Goal: Task Accomplishment & Management: Use online tool/utility

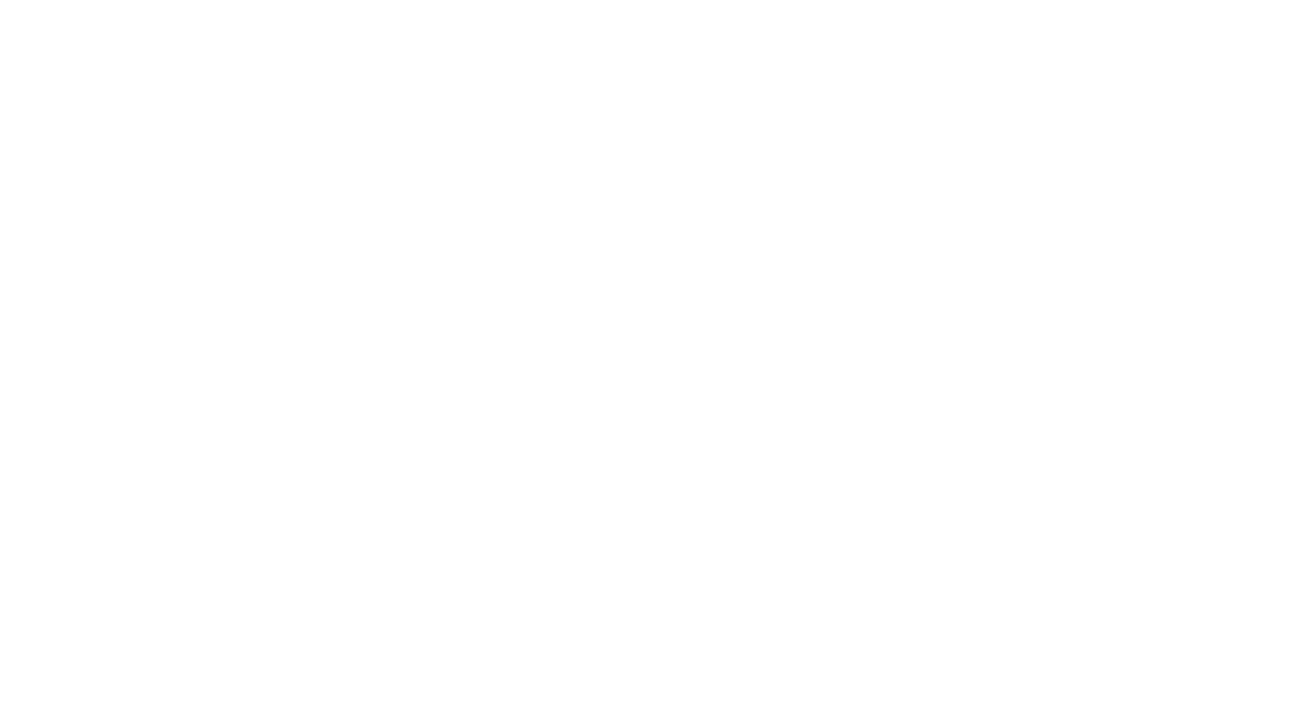
select select "*"
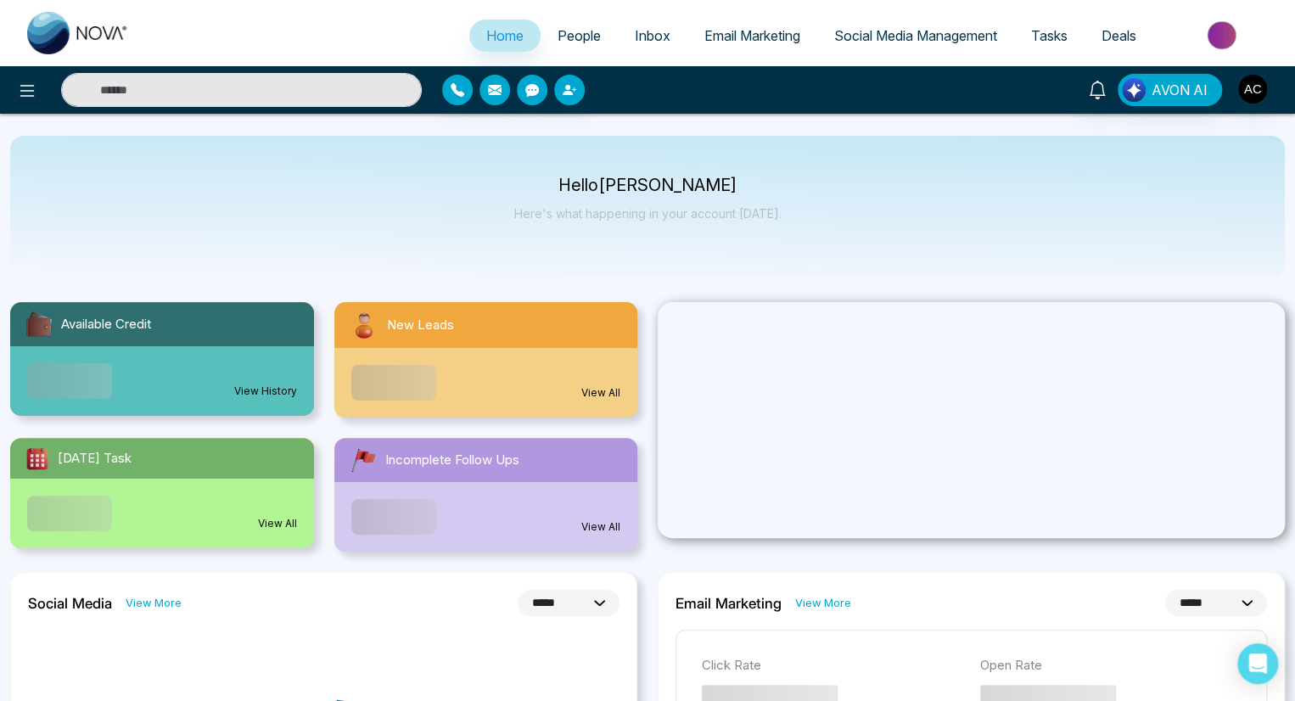
click at [567, 36] on span "People" at bounding box center [578, 35] width 43 height 17
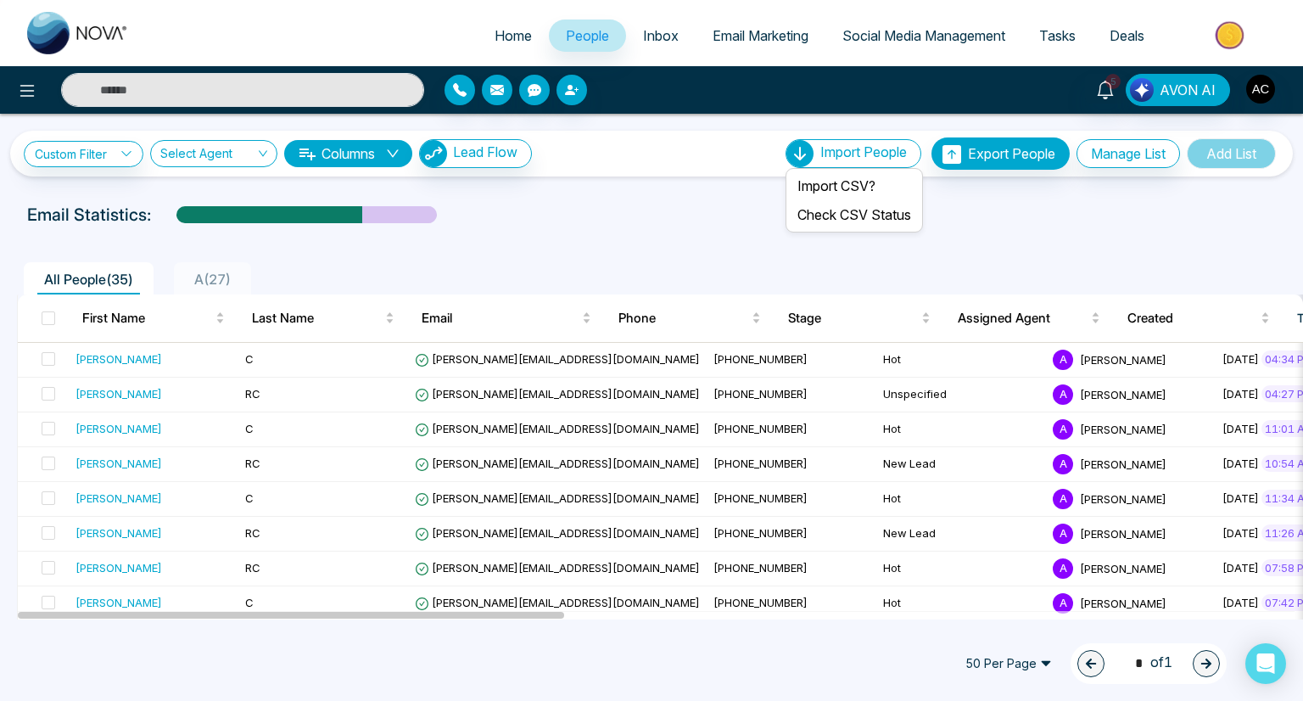
click at [848, 152] on span "Import People" at bounding box center [863, 151] width 87 height 17
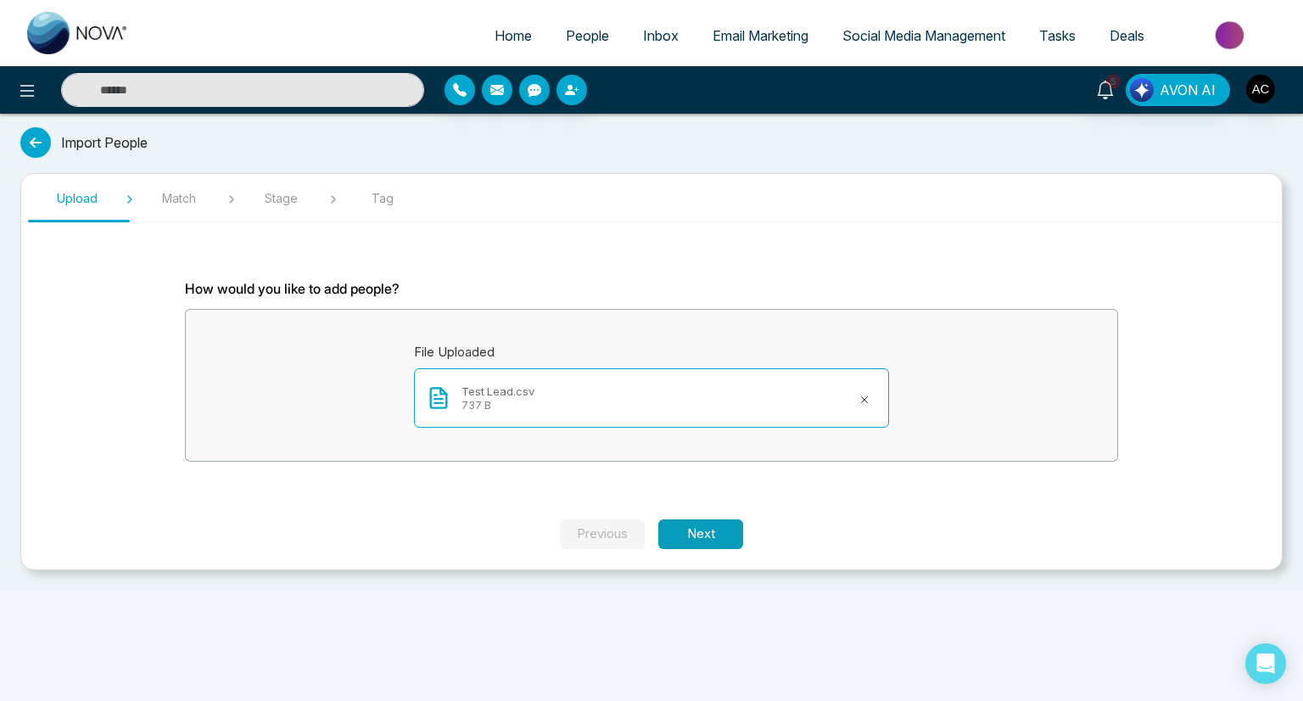
click at [701, 533] on button "Next" at bounding box center [700, 534] width 85 height 30
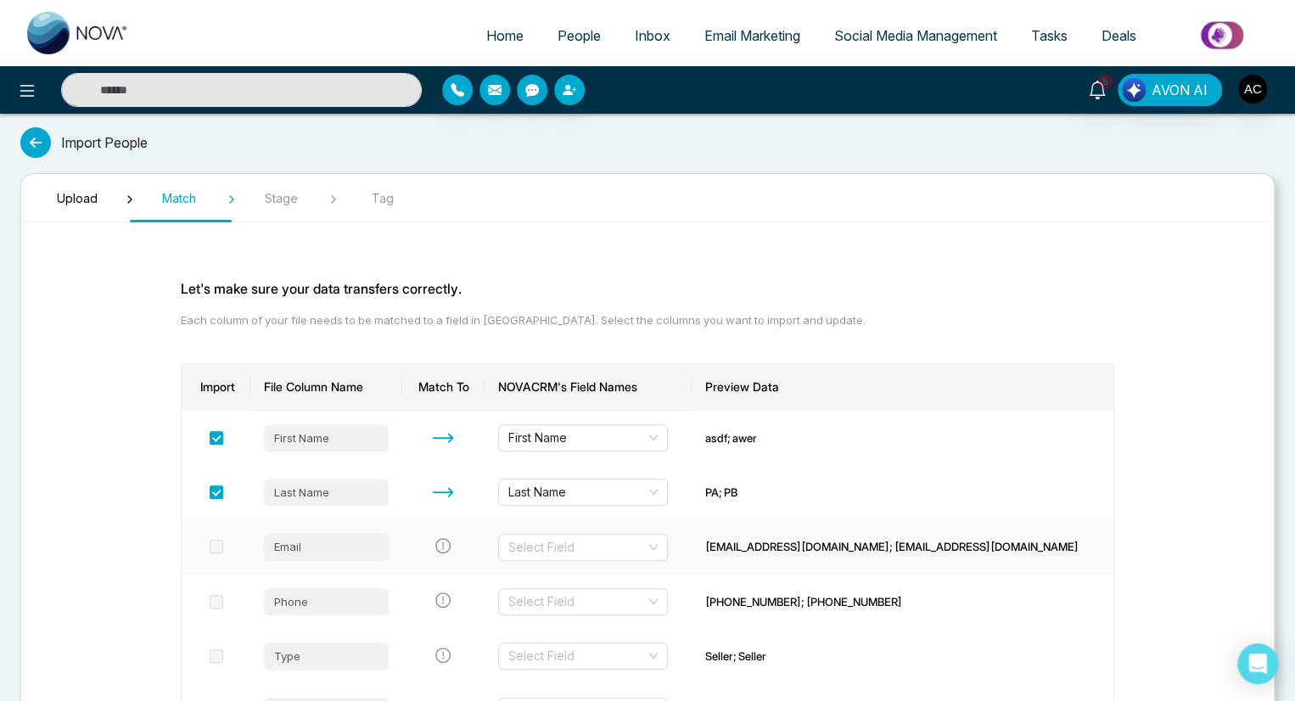
click at [623, 546] on input "search" at bounding box center [576, 546] width 137 height 25
